Goal: Task Accomplishment & Management: Manage account settings

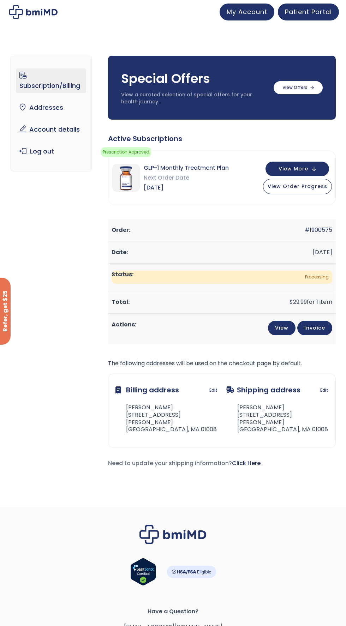
click at [250, 12] on span "My Account" at bounding box center [246, 11] width 41 height 9
click at [311, 87] on icon at bounding box center [312, 87] width 4 height 3
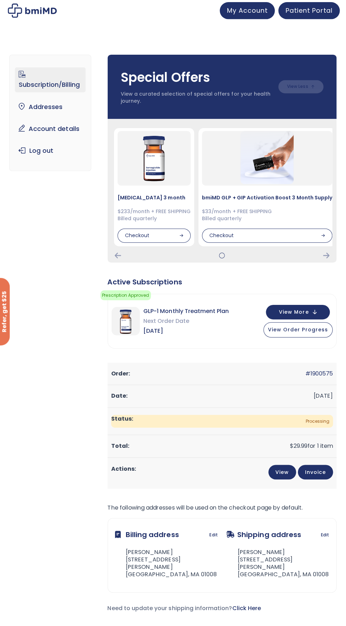
click at [165, 166] on img at bounding box center [154, 158] width 53 height 53
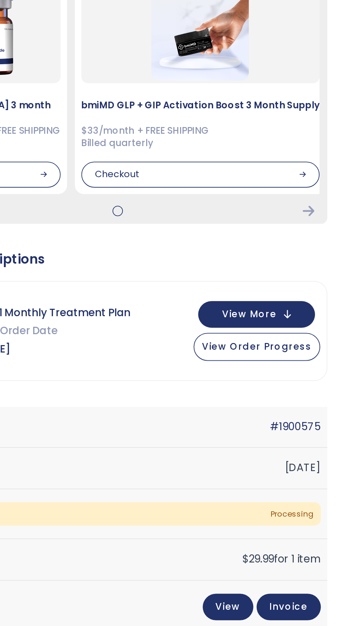
click at [310, 311] on button "View More" at bounding box center [296, 311] width 63 height 14
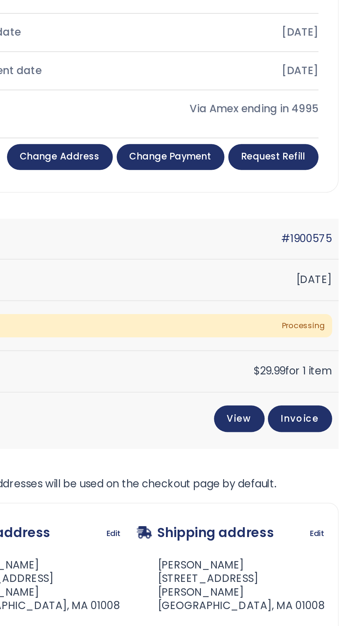
scroll to position [509, 0]
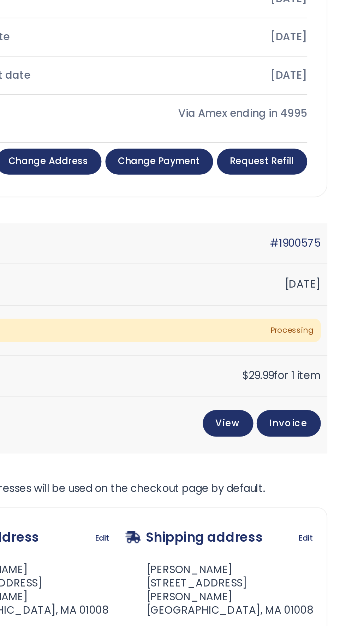
click at [321, 233] on link "Invoice" at bounding box center [314, 230] width 35 height 14
click at [324, 236] on link "Invoice" at bounding box center [314, 230] width 35 height 14
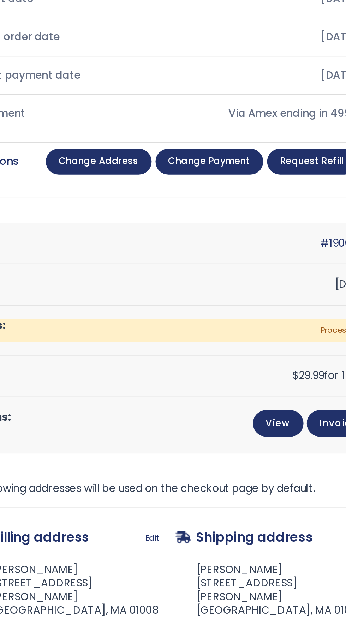
click at [255, 91] on link "Change payment" at bounding box center [244, 88] width 59 height 14
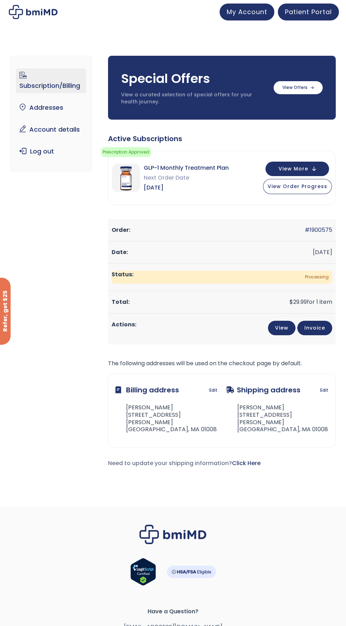
scroll to position [2, 0]
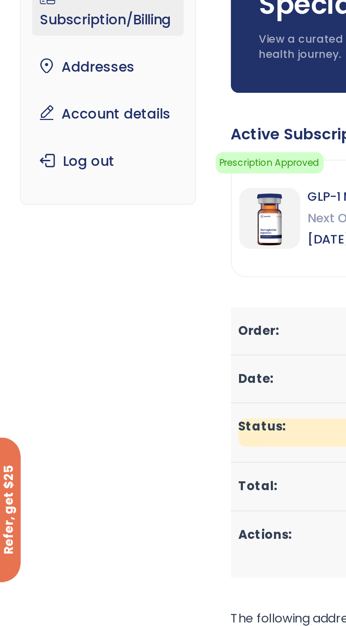
click at [66, 128] on link "Account details" at bounding box center [51, 127] width 70 height 15
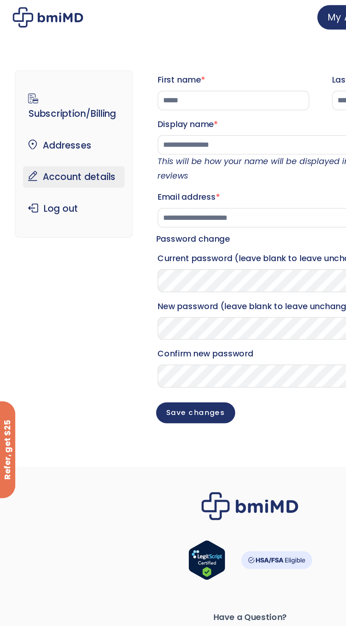
click at [67, 85] on link "Subscription/Billing" at bounding box center [51, 73] width 70 height 25
